Goal: Task Accomplishment & Management: Use online tool/utility

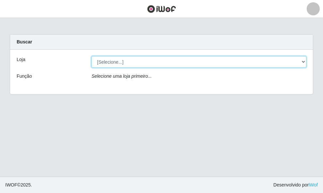
click at [189, 63] on select "[Selecione...] O ROSÁRIO ALIMENTOS" at bounding box center [199, 61] width 215 height 11
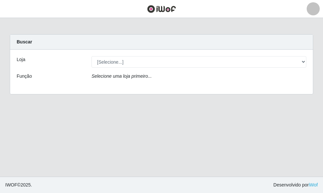
click at [181, 81] on div "Selecione uma loja primeiro..." at bounding box center [199, 77] width 225 height 9
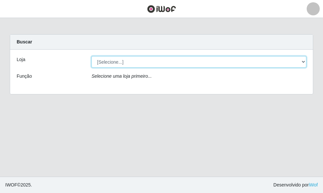
click at [181, 61] on select "[Selecione...] O ROSÁRIO ALIMENTOS" at bounding box center [199, 61] width 215 height 11
select select "349"
click at [92, 56] on select "[Selecione...] O ROSÁRIO ALIMENTOS" at bounding box center [199, 61] width 215 height 11
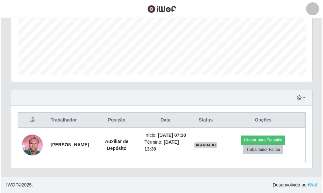
scroll to position [165, 0]
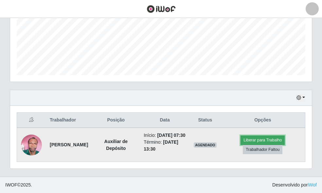
click at [284, 137] on button "Liberar para Trabalho" at bounding box center [262, 140] width 44 height 9
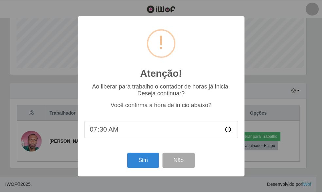
scroll to position [136, 297]
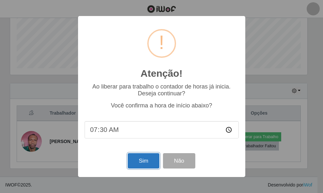
click at [143, 159] on button "Sim" at bounding box center [144, 160] width 32 height 15
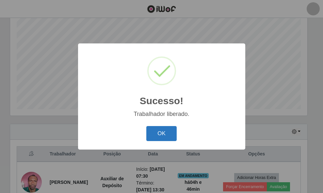
click at [166, 138] on button "OK" at bounding box center [161, 133] width 30 height 15
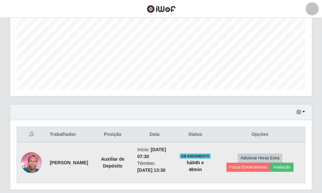
scroll to position [165, 0]
